Goal: Ask a question: Seek information or help from site administrators or community

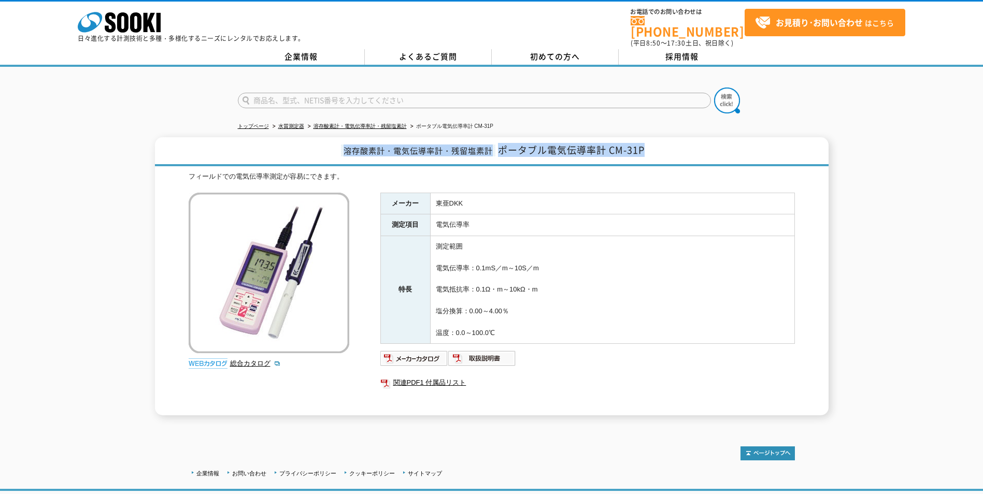
drag, startPoint x: 644, startPoint y: 144, endPoint x: 290, endPoint y: 140, distance: 354.4
click at [290, 140] on h1 "溶存酸素計・電気伝導率計・残留塩素計 ポータブル電気伝導率計 CM-31P" at bounding box center [492, 151] width 674 height 29
copy h1 "溶存酸素計・電気伝導率計・残留塩素計 ポータブル電気伝導率計 CM-31P"
click at [811, 21] on strong "お見積り･お問い合わせ" at bounding box center [819, 22] width 87 height 12
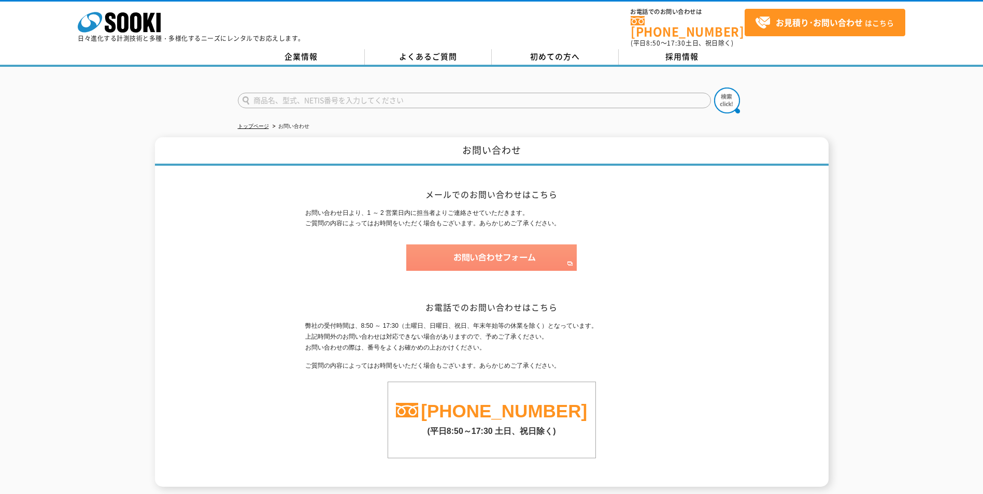
click at [536, 245] on img at bounding box center [491, 258] width 170 height 26
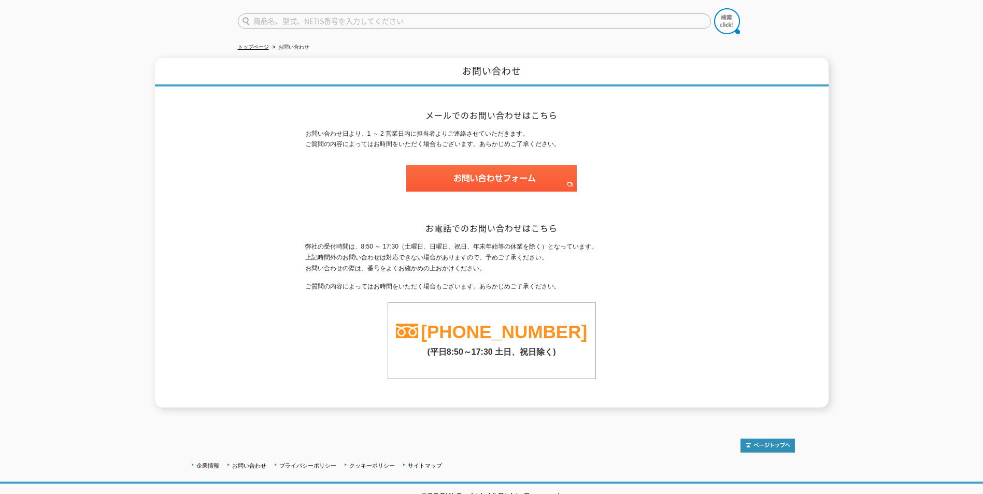
scroll to position [81, 0]
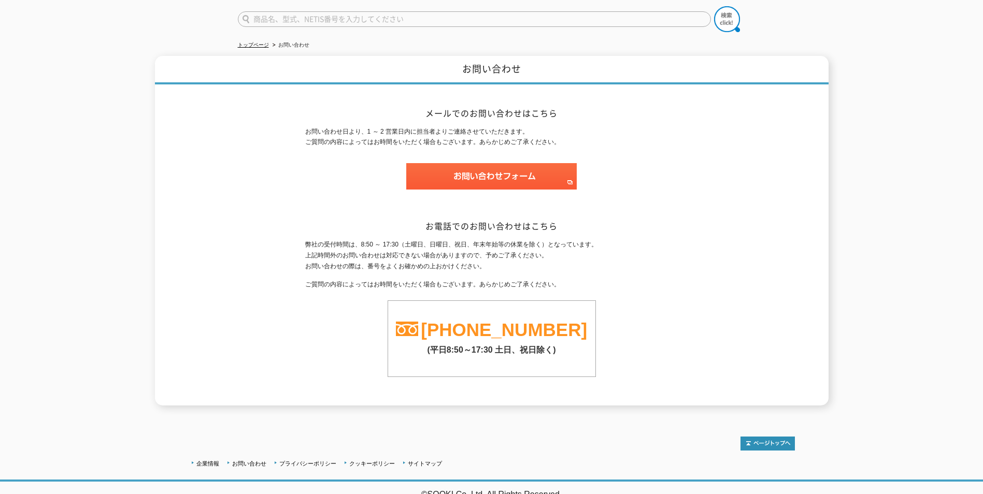
drag, startPoint x: 915, startPoint y: 176, endPoint x: 905, endPoint y: 114, distance: 63.0
click at [912, 175] on div "お問い合わせ メールでのお問い合わせはこちら お問い合わせ日より、1 ～ 2 営業日内に担当者よりご連絡させていただきます。 ご質問の内容によってはお時間をい…" at bounding box center [491, 231] width 983 height 350
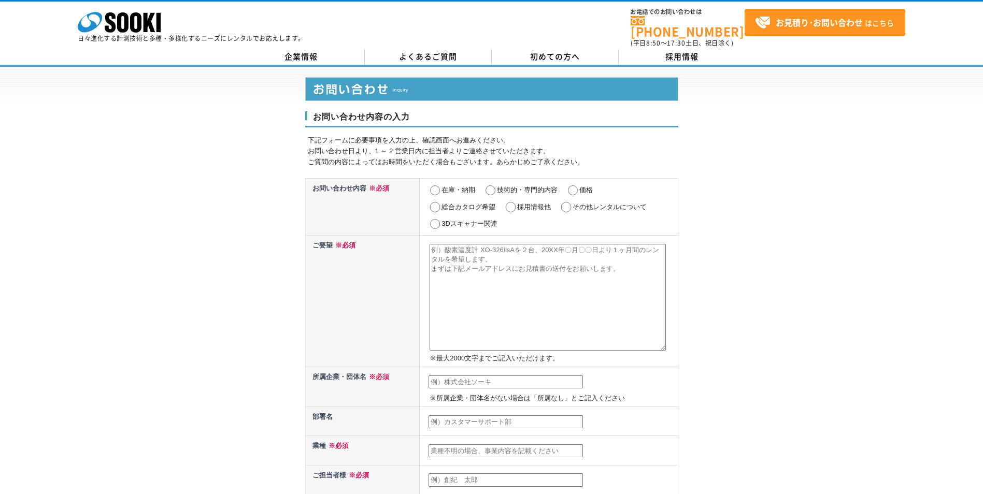
click at [498, 278] on textarea at bounding box center [548, 297] width 236 height 107
paste textarea "溶存酸素計・電気伝導率計・残留塩素計ポータブル電気伝導率計 CM-31P"
type textarea "溶存酸素計・電気伝導率計・残留塩素計ポータブル電気伝導率計 CM-31P"
click at [824, 314] on div "お問い合わせ内容の入力 下記フォームに必要事項を入力の上、確認画面へお進みください。 お問い合わせ日より、1 ～ 2 営業日内に担当者よりご連絡させていただき…" at bounding box center [491, 466] width 983 height 799
click at [570, 376] on input "text" at bounding box center [505, 382] width 154 height 13
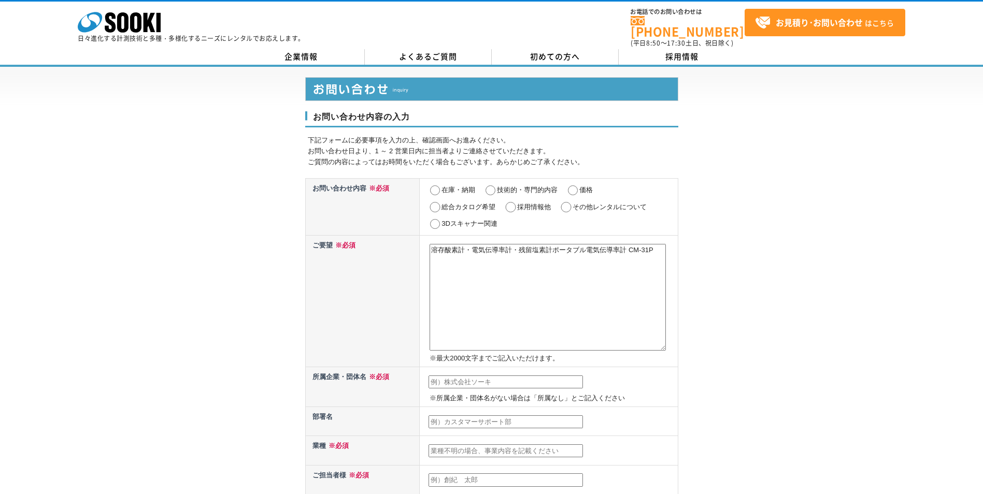
type input "㈱水機テクノス"
type input "小笠原輝"
type input "hikaru.ogasawara.d2@suiki-g.com"
type input "460"
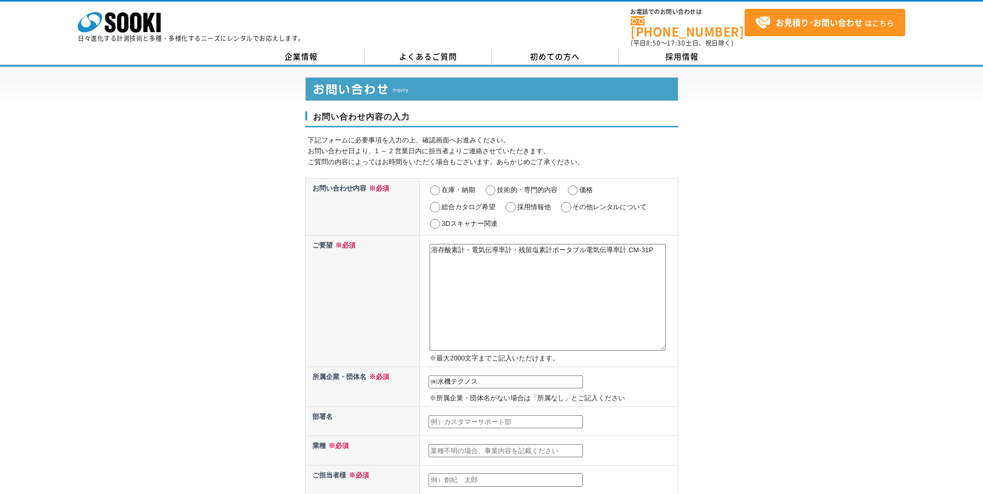
type input "名古屋市中区栄2-2-17　名古屋情報センタービル"
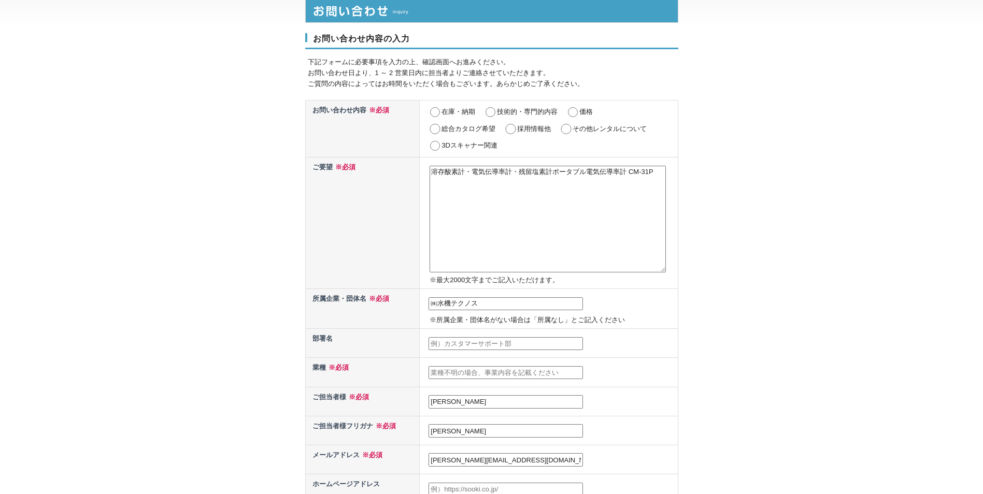
scroll to position [104, 0]
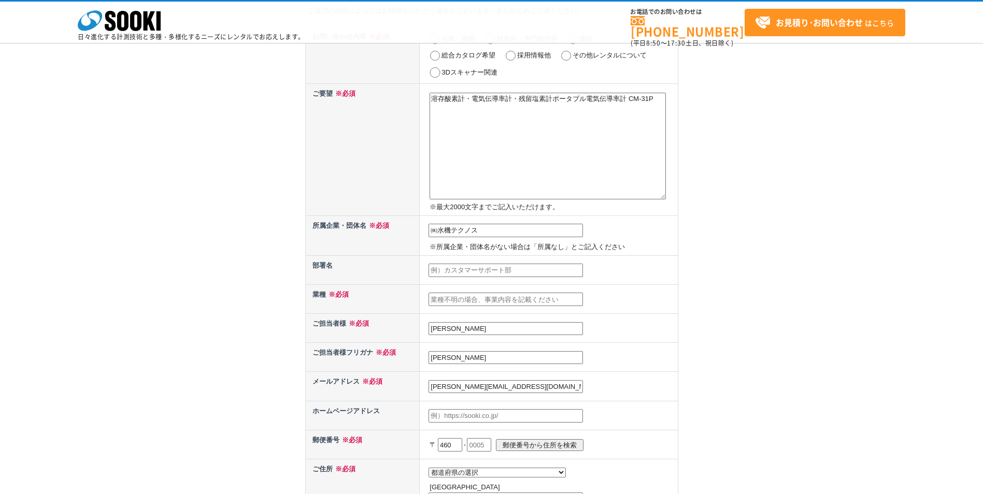
click at [522, 274] on input "text" at bounding box center [505, 270] width 154 height 13
type input "名古屋支店"
click at [516, 303] on input "text" at bounding box center [505, 299] width 154 height 13
type input "建設業"
click at [502, 419] on input "text" at bounding box center [505, 415] width 154 height 13
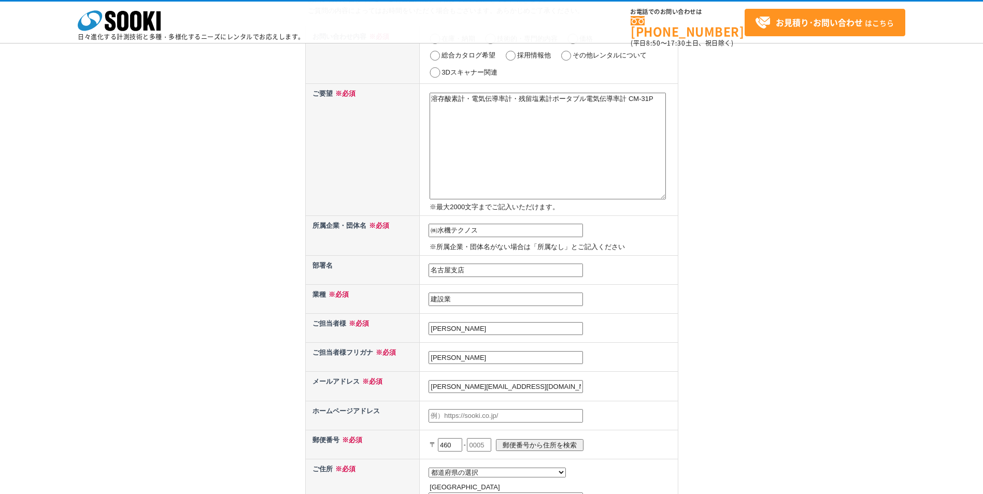
drag, startPoint x: 454, startPoint y: 442, endPoint x: 409, endPoint y: 448, distance: 45.9
click at [409, 448] on tr "郵便番号 ※必須 〒 460 - 郵便番号から住所を検索" at bounding box center [491, 444] width 373 height 29
type input "４"
type input "452"
click at [479, 446] on input "text" at bounding box center [479, 444] width 24 height 13
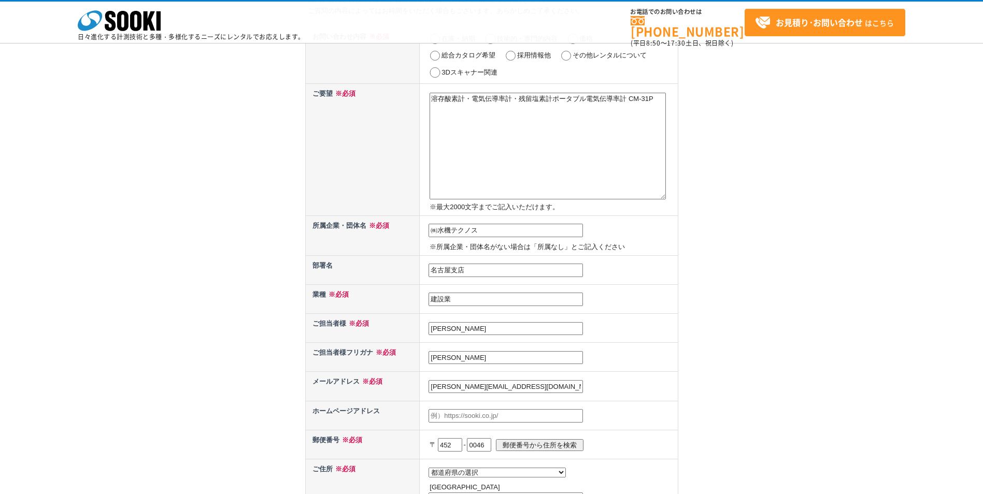
type input "0046"
click at [565, 443] on input "郵便番号から住所を検索" at bounding box center [540, 445] width 88 height 12
select select "23"
type input "清須市西枇杷島町西笹子原"
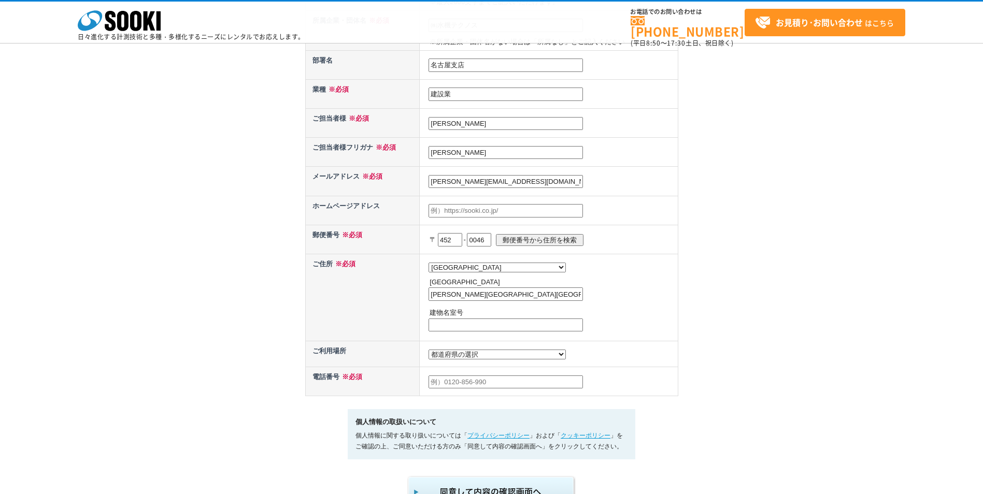
scroll to position [311, 0]
click at [475, 356] on select "都道府県の選択 利用場所未定 北海道 青森県 岩手県 宮城県 秋田県 山形県 福島県 茨城県 栃木県 群馬県 埼玉県 千葉県 東京都 神奈川県 新潟県 富山県…" at bounding box center [496, 353] width 137 height 10
select select "23"
click at [428, 350] on select "都道府県の選択 利用場所未定 北海道 青森県 岩手県 宮城県 秋田県 山形県 福島県 茨城県 栃木県 群馬県 埼玉県 千葉県 東京都 神奈川県 新潟県 富山県…" at bounding box center [496, 353] width 137 height 10
click at [616, 373] on td at bounding box center [549, 379] width 258 height 29
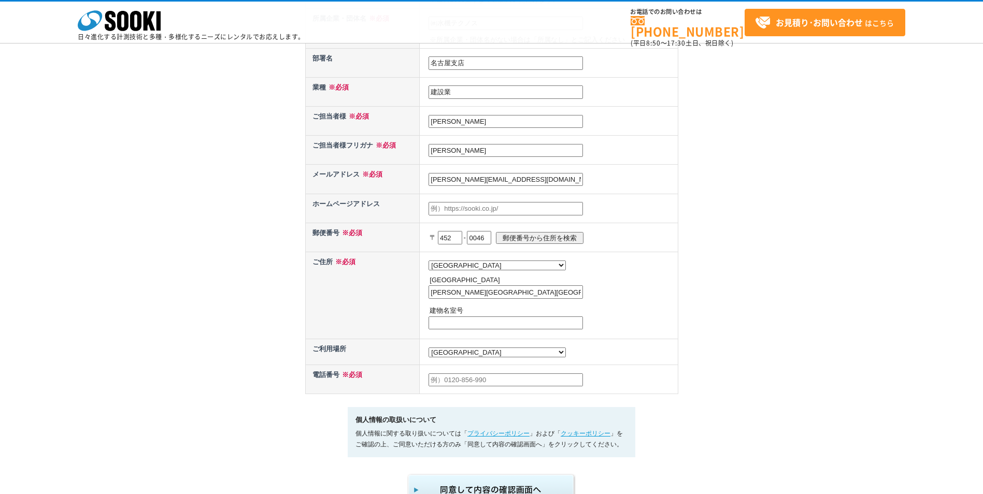
click at [510, 383] on input "text" at bounding box center [505, 380] width 154 height 13
type input "０"
type input "090-4372-2577"
click at [626, 390] on td "090-4372-2577" at bounding box center [549, 379] width 258 height 29
click at [491, 240] on input "0046" at bounding box center [479, 237] width 24 height 13
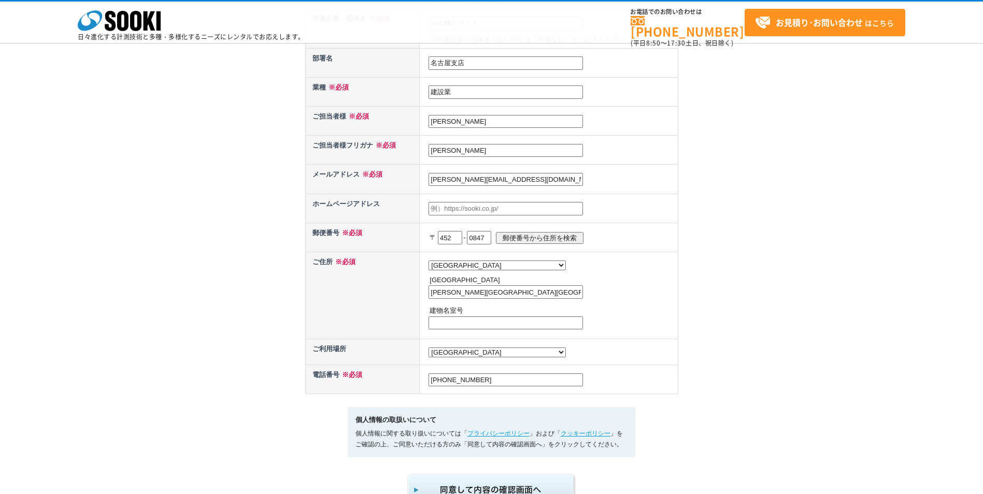
type input "0847"
click at [555, 233] on input "郵便番号から住所を検索" at bounding box center [540, 238] width 88 height 12
click at [513, 296] on input "名古屋市西区野南町" at bounding box center [505, 291] width 154 height 13
type input "名古屋市西区野南町62"
click at [657, 317] on p "建物名室号" at bounding box center [553, 311] width 246 height 11
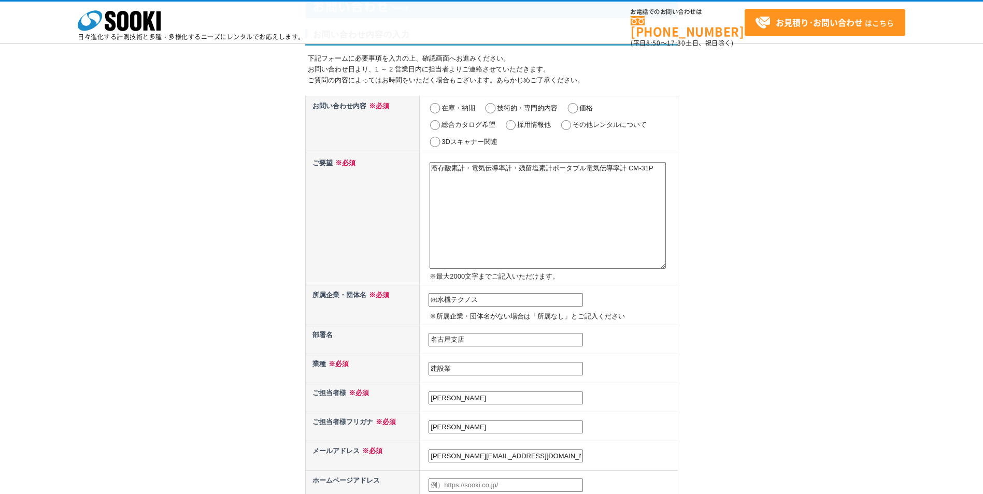
scroll to position [0, 0]
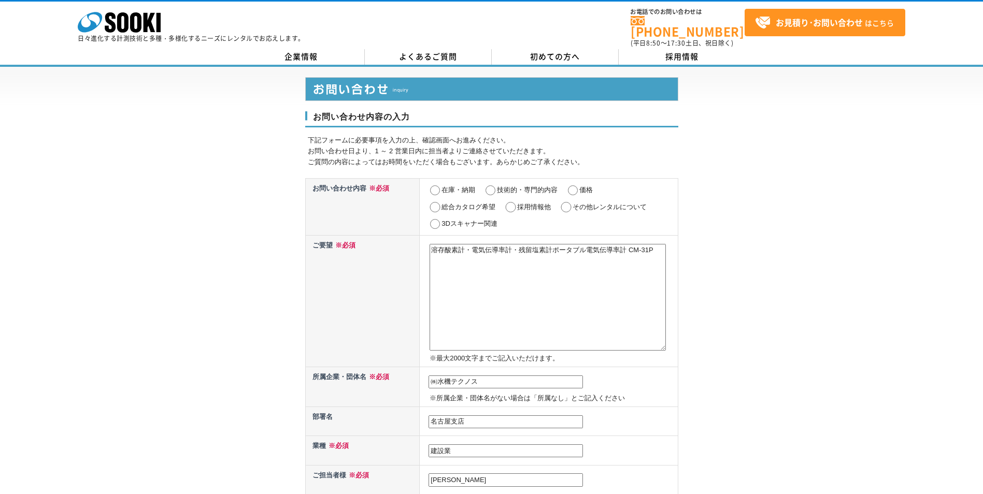
click at [437, 185] on input "在庫・納期" at bounding box center [434, 190] width 13 height 10
radio input "true"
click at [573, 185] on input "価格" at bounding box center [572, 190] width 13 height 10
radio input "true"
click at [433, 185] on input "在庫・納期" at bounding box center [434, 190] width 13 height 10
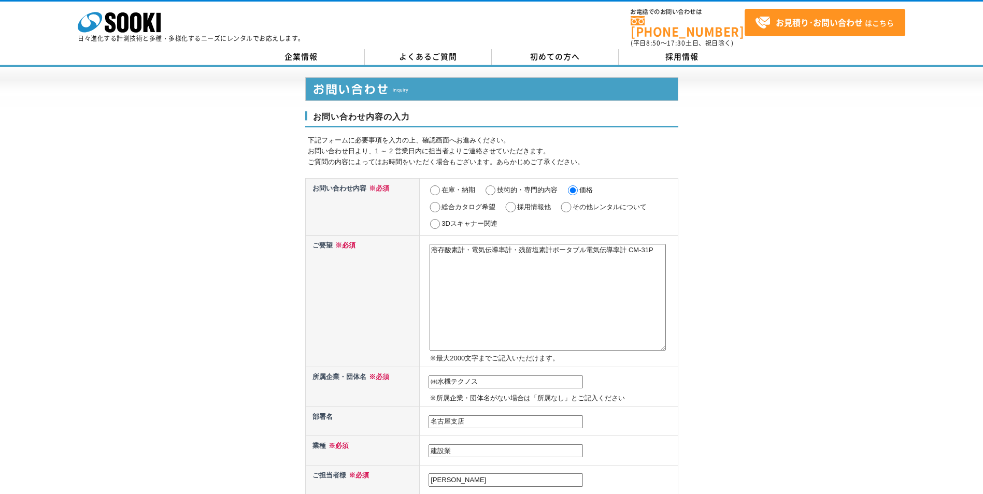
radio input "true"
click at [496, 264] on textarea "溶存酸素計・電気伝導率計・残留塩素計ポータブル電気伝導率計 CM-31P" at bounding box center [548, 297] width 236 height 107
click at [662, 244] on textarea "溶存酸素計・電気伝導率計・残留塩素計ポータブル電気伝導率計 CM-31P" at bounding box center [548, 297] width 236 height 107
type textarea "溶存酸素計・電気伝導率計・残留塩素計ポータブル電気伝導率計 CM-31P 在庫・納期・価格を教えてください。 レンタル期間は１週間としてください。"
click at [729, 183] on div "お問い合わせ内容の入力 下記フォームに必要事項を入力の上、確認画面へお進みください。 お問い合わせ日より、1 ～ 2 営業日内に担当者よりご連絡させていただき…" at bounding box center [491, 466] width 983 height 799
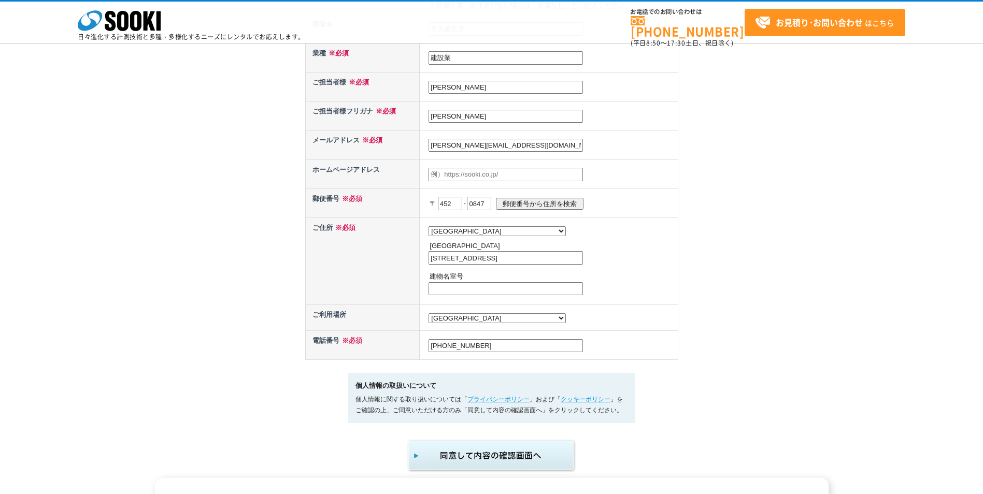
scroll to position [363, 0]
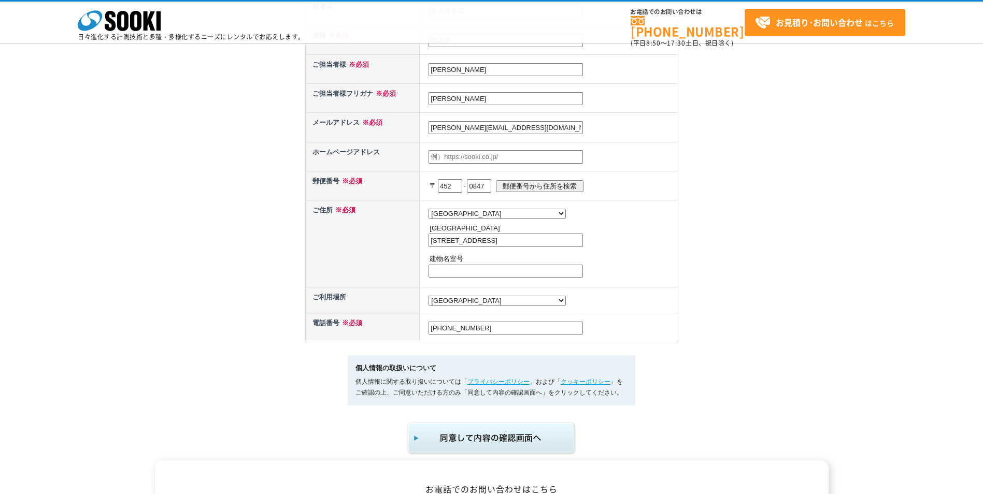
click at [514, 444] on img "submit" at bounding box center [492, 438] width 170 height 34
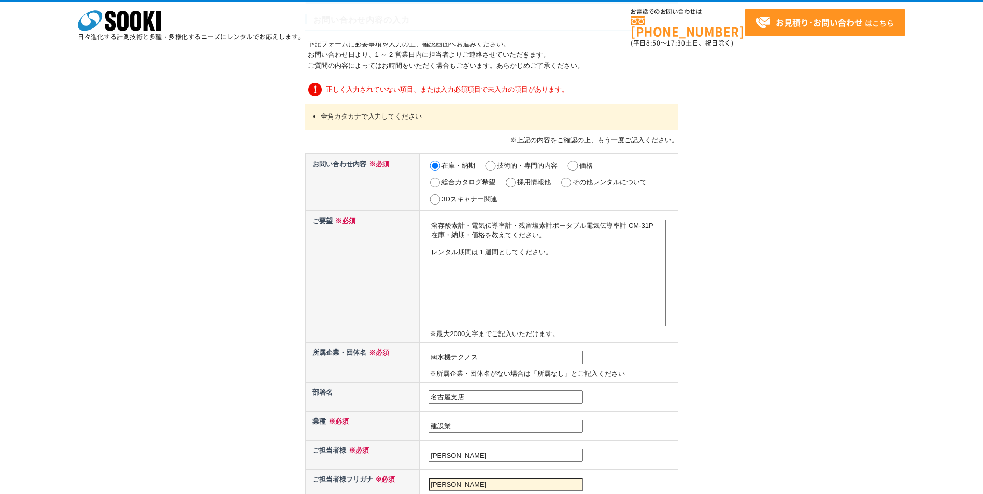
scroll to position [363, 0]
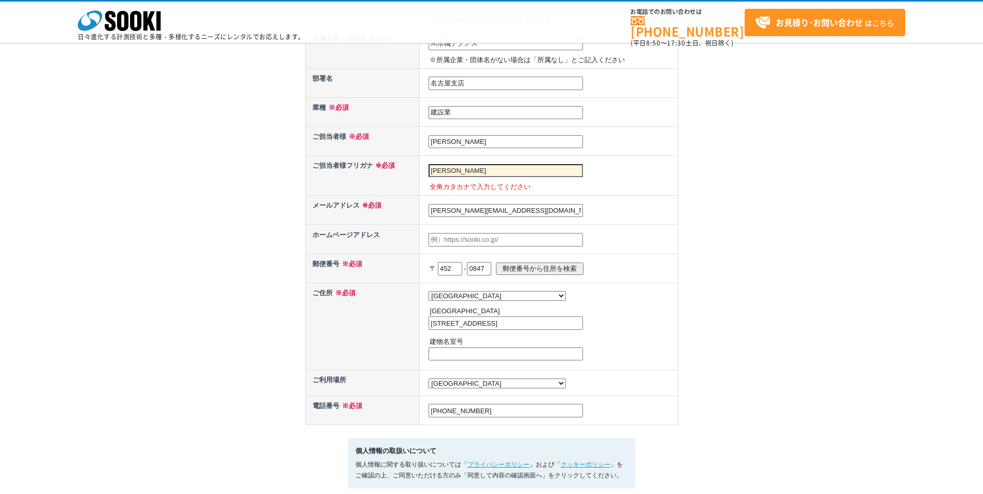
drag, startPoint x: 484, startPoint y: 168, endPoint x: 382, endPoint y: 171, distance: 102.1
click at [382, 171] on tr "ご担当者様フリガナ ※必須 小笠原輝 全角カタカナで入力してください" at bounding box center [491, 176] width 373 height 40
type input "オガサワラ　ヒカル"
type input "オガサワラ"
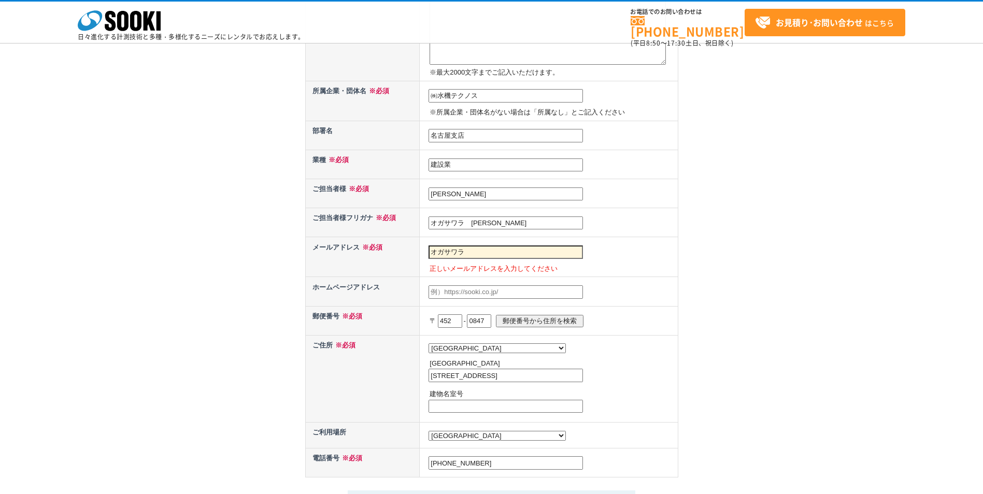
scroll to position [311, 0]
drag, startPoint x: 485, startPoint y: 249, endPoint x: 387, endPoint y: 249, distance: 97.9
click at [387, 249] on tr "メールアドレス ※必須 オガサワラ 正しいメールアドレスを入力してください" at bounding box center [491, 257] width 373 height 40
paste input "[PERSON_NAME][EMAIL_ADDRESS][DOMAIN_NAME]"
type input "[PERSON_NAME][EMAIL_ADDRESS][DOMAIN_NAME]"
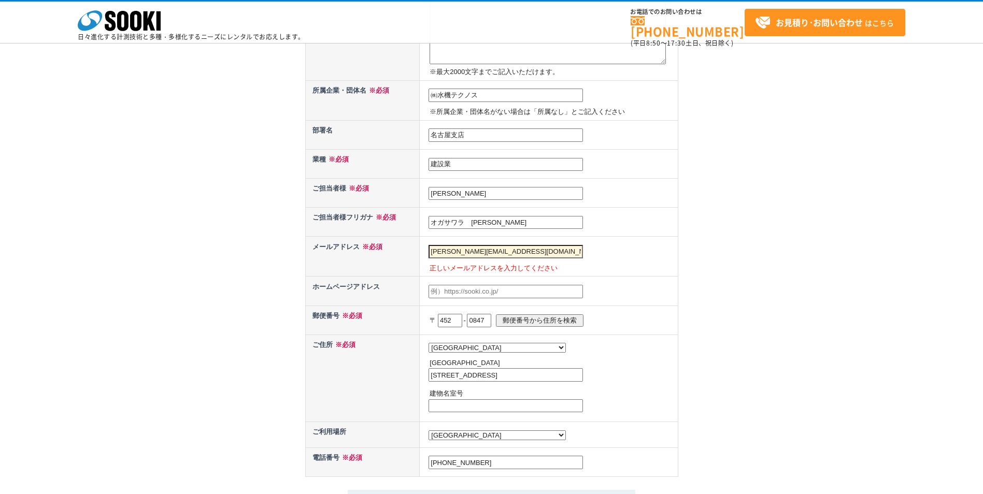
click at [718, 275] on div "お問い合わせ内容の入力 下記フォームに必要事項を入力の上、確認画面へお進みください。 お問い合わせ日より、1 ～ 2 営業日内に担当者よりご連絡させていただき…" at bounding box center [491, 149] width 983 height 882
click at [537, 292] on input "text" at bounding box center [505, 291] width 154 height 13
paste input "[URL][DOMAIN_NAME]"
type input "https://www.suiki-tec.co.jp/"
click at [771, 363] on div "お問い合わせ内容の入力 下記フォームに必要事項を入力の上、確認画面へお進みください。 お問い合わせ日より、1 ～ 2 営業日内に担当者よりご連絡させていただき…" at bounding box center [491, 149] width 983 height 882
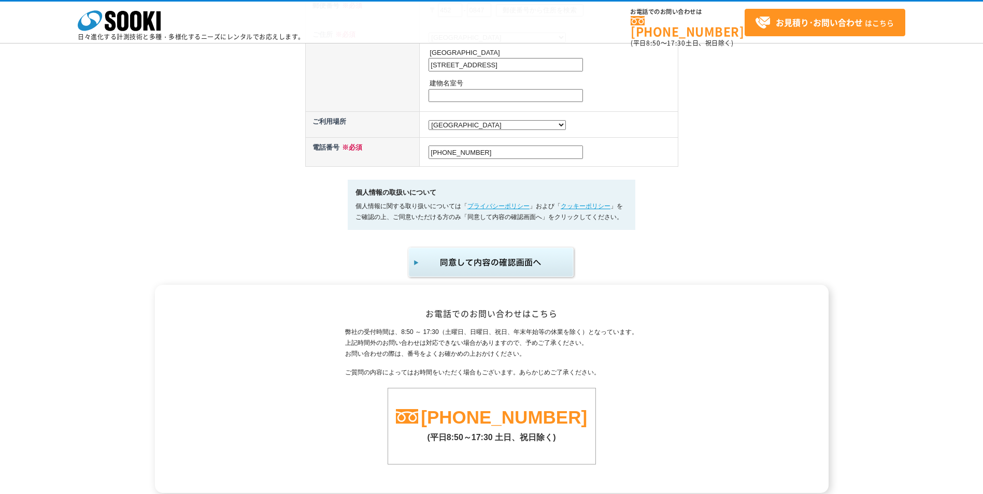
scroll to position [622, 0]
click at [551, 268] on img "submit" at bounding box center [492, 262] width 170 height 34
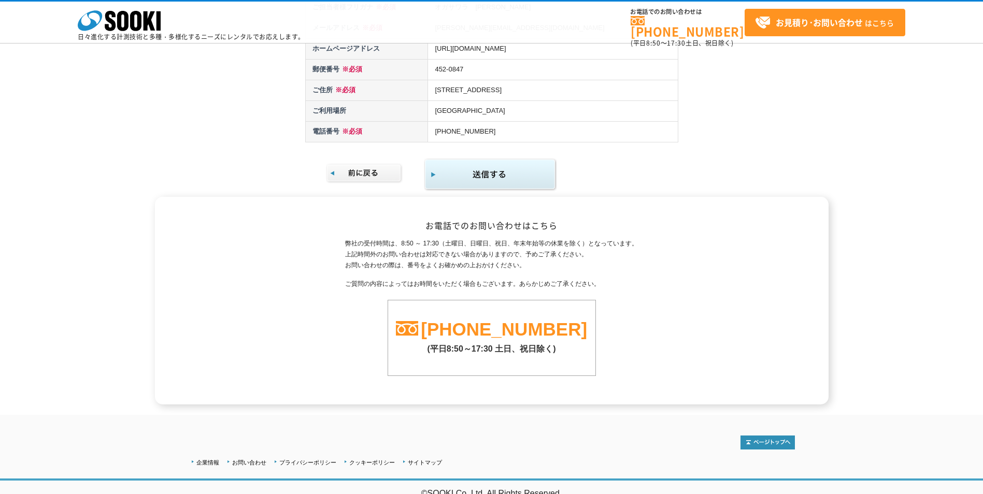
scroll to position [282, 0]
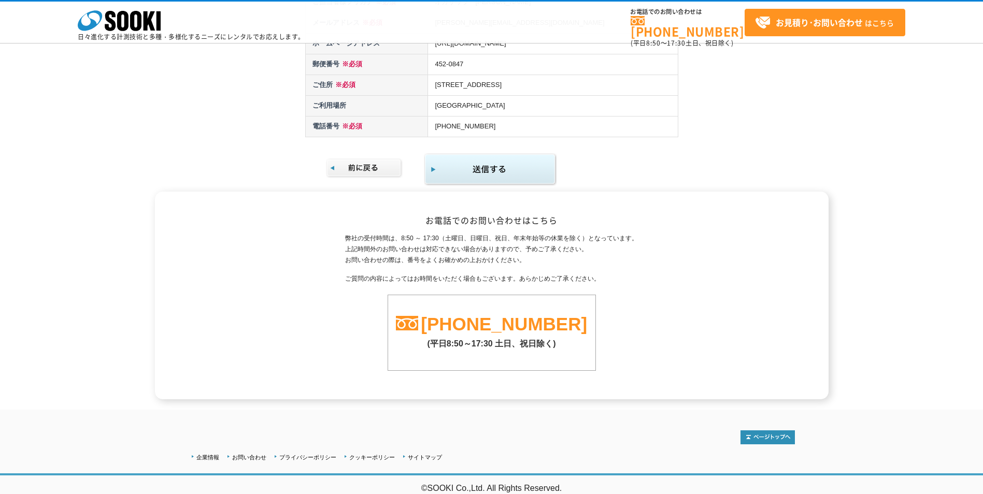
click at [485, 163] on img "submit" at bounding box center [490, 170] width 133 height 34
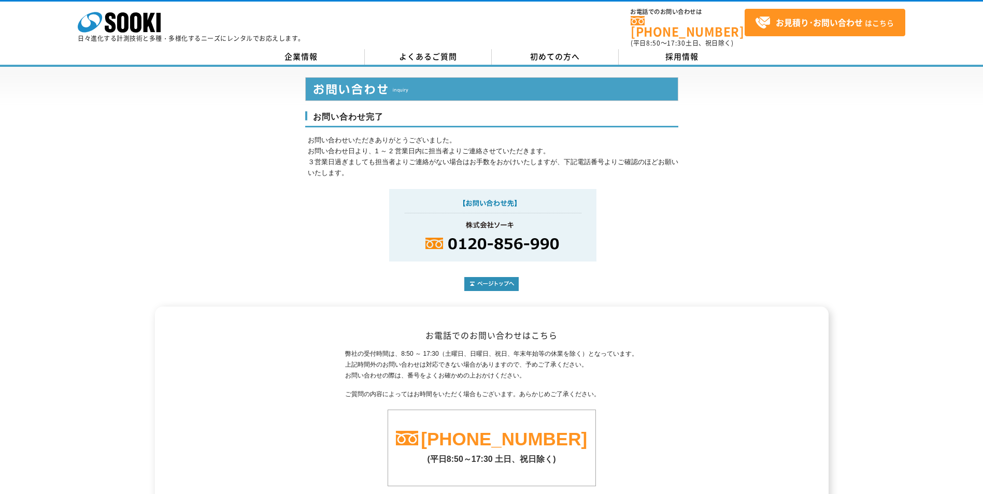
click at [142, 36] on p "日々進化する計測技術と多種・多様化するニーズにレンタルでお応えします。" at bounding box center [191, 38] width 227 height 6
click at [854, 179] on div "お問い合わせ完了 お問い合わせいただきありがとうございました。 お問い合わせ日より、1 ～ 2 営業日内に担当者よりご連絡させていただきます。 ３営業日過ぎま…" at bounding box center [491, 187] width 983 height 240
click at [777, 211] on div "お問い合わせ完了 お問い合わせいただきありがとうございました。 お問い合わせ日より、1 ～ 2 営業日内に担当者よりご連絡させていただきます。 ３営業日過ぎま…" at bounding box center [491, 187] width 983 height 240
